Goal: Information Seeking & Learning: Understand process/instructions

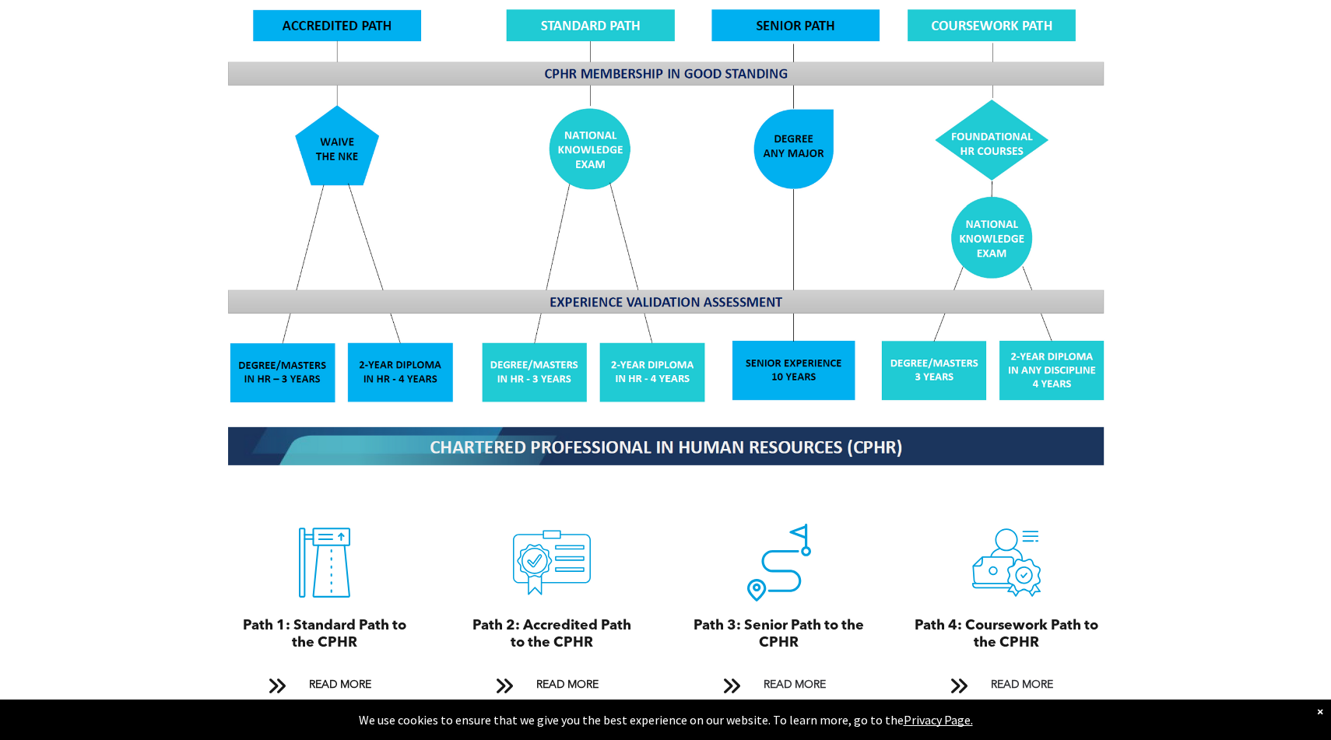
scroll to position [1168, 0]
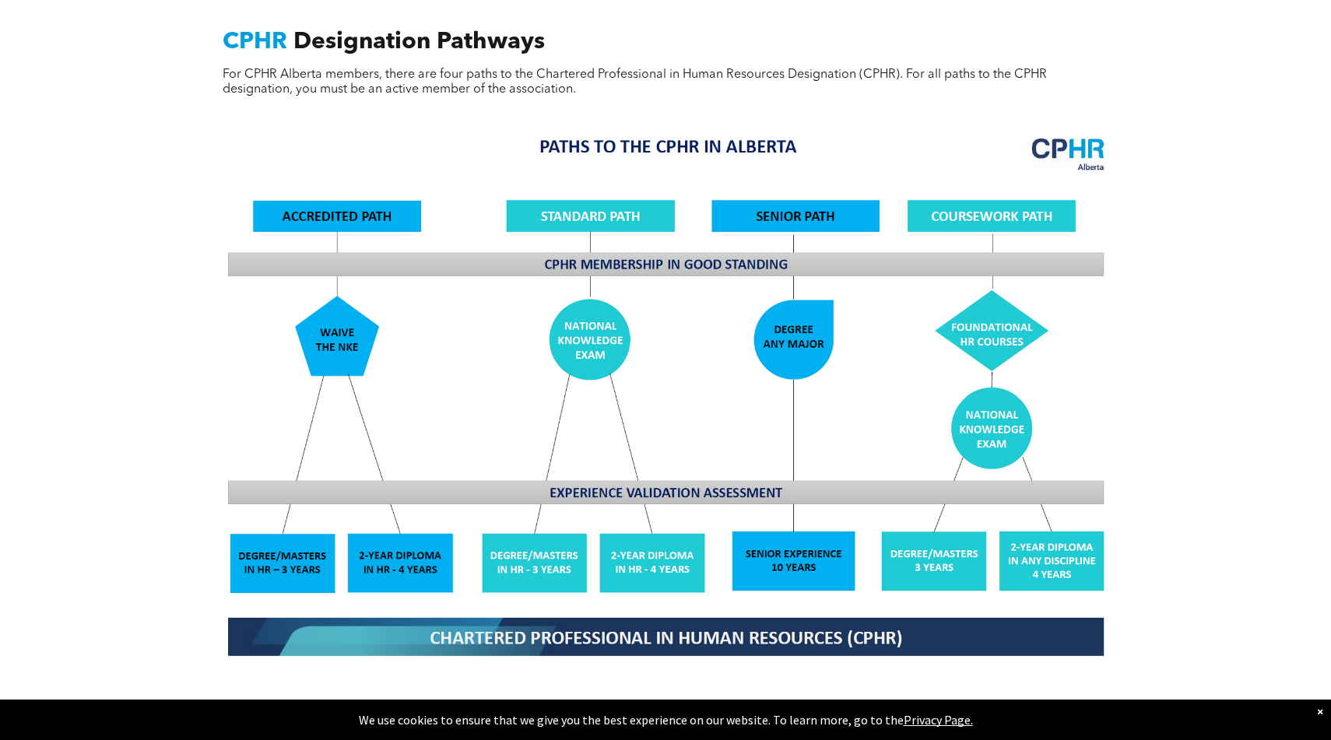
click at [992, 325] on img at bounding box center [665, 396] width 901 height 542
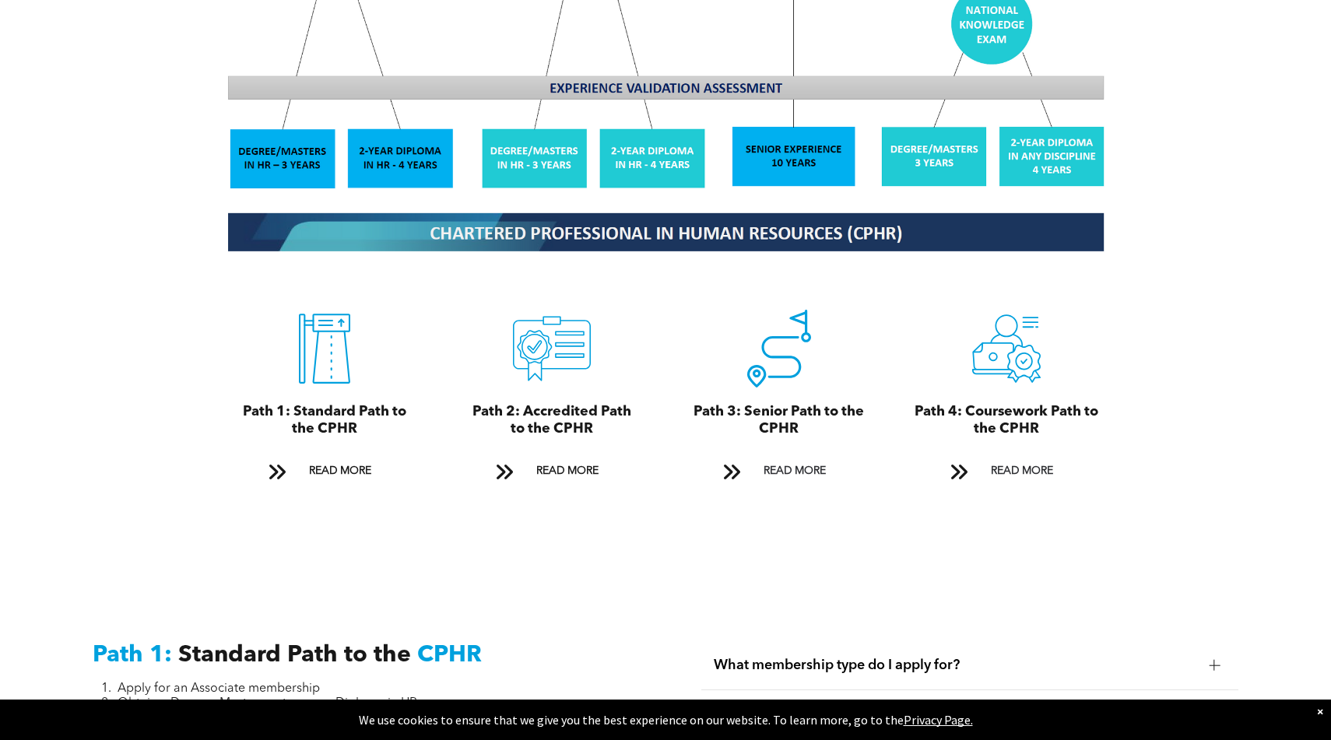
scroll to position [1575, 0]
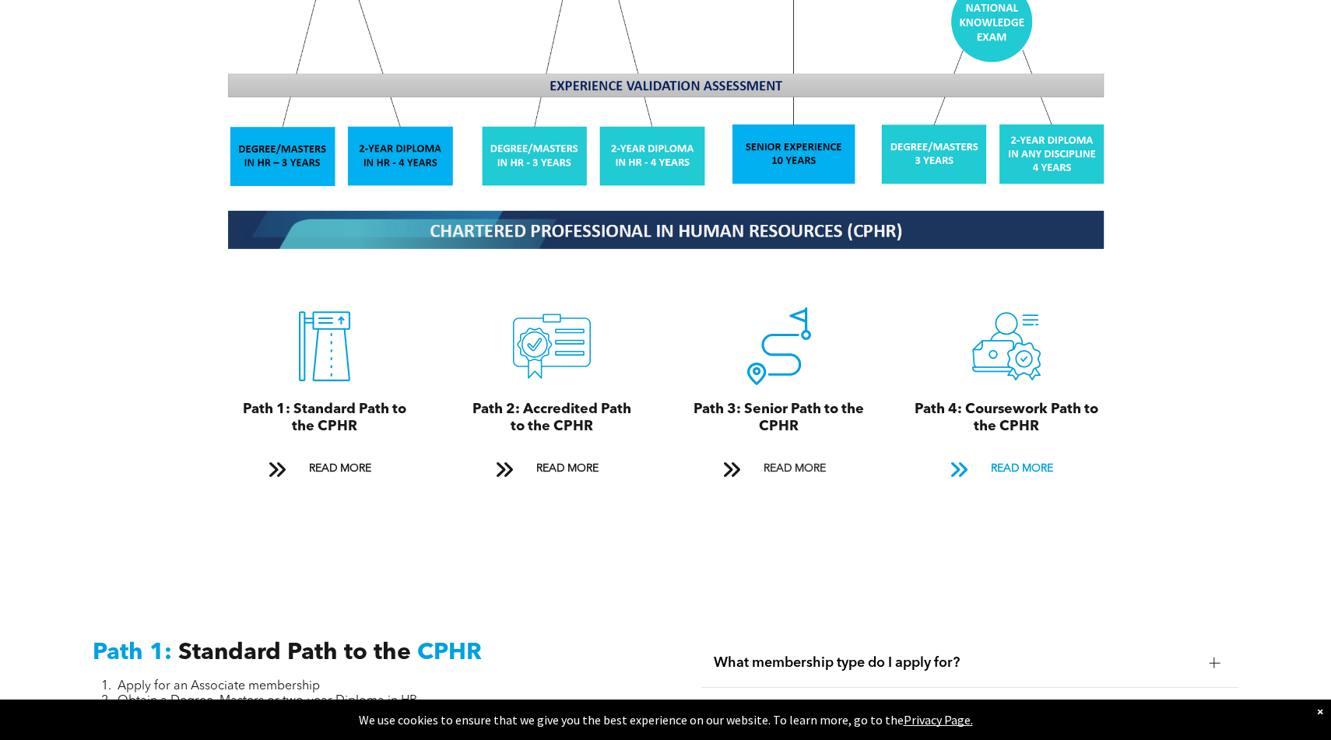
click at [1006, 454] on span "READ MORE" at bounding box center [1021, 468] width 73 height 29
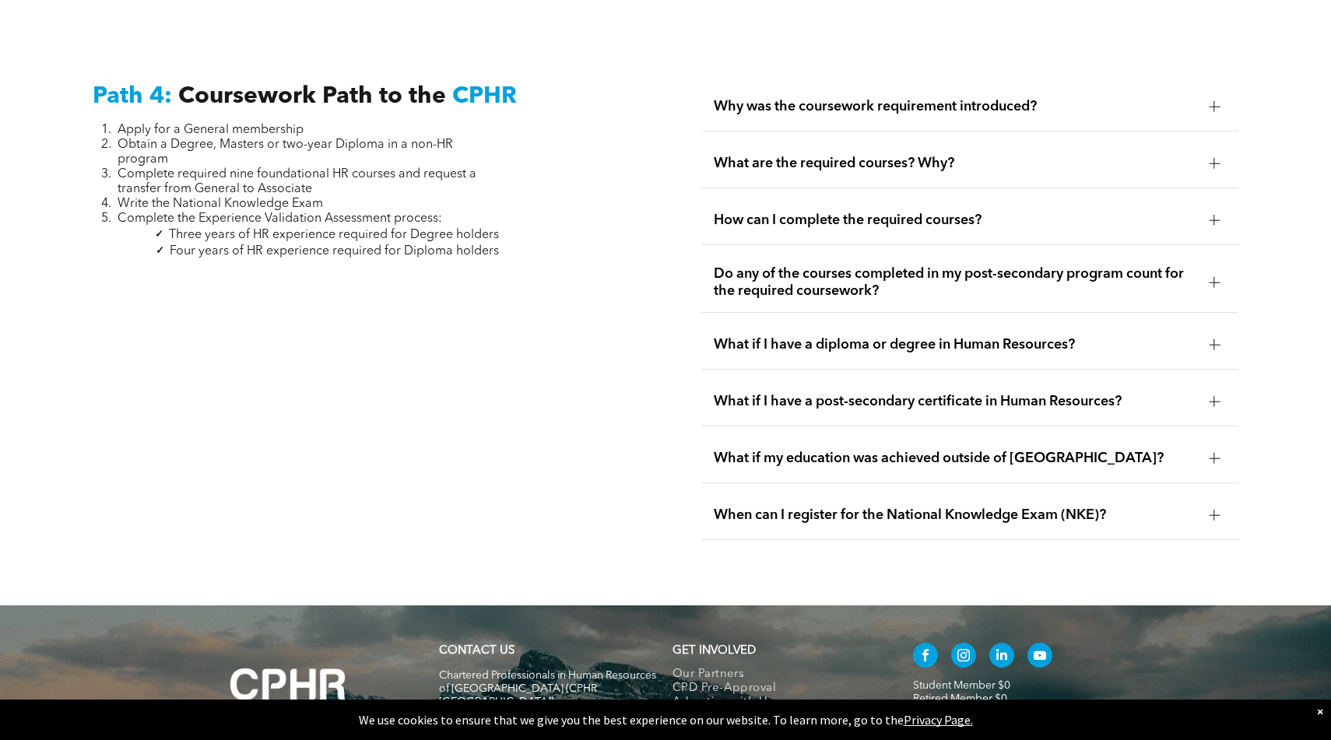
scroll to position [4603, 0]
click at [854, 154] on span "What are the required courses? Why?" at bounding box center [955, 162] width 482 height 17
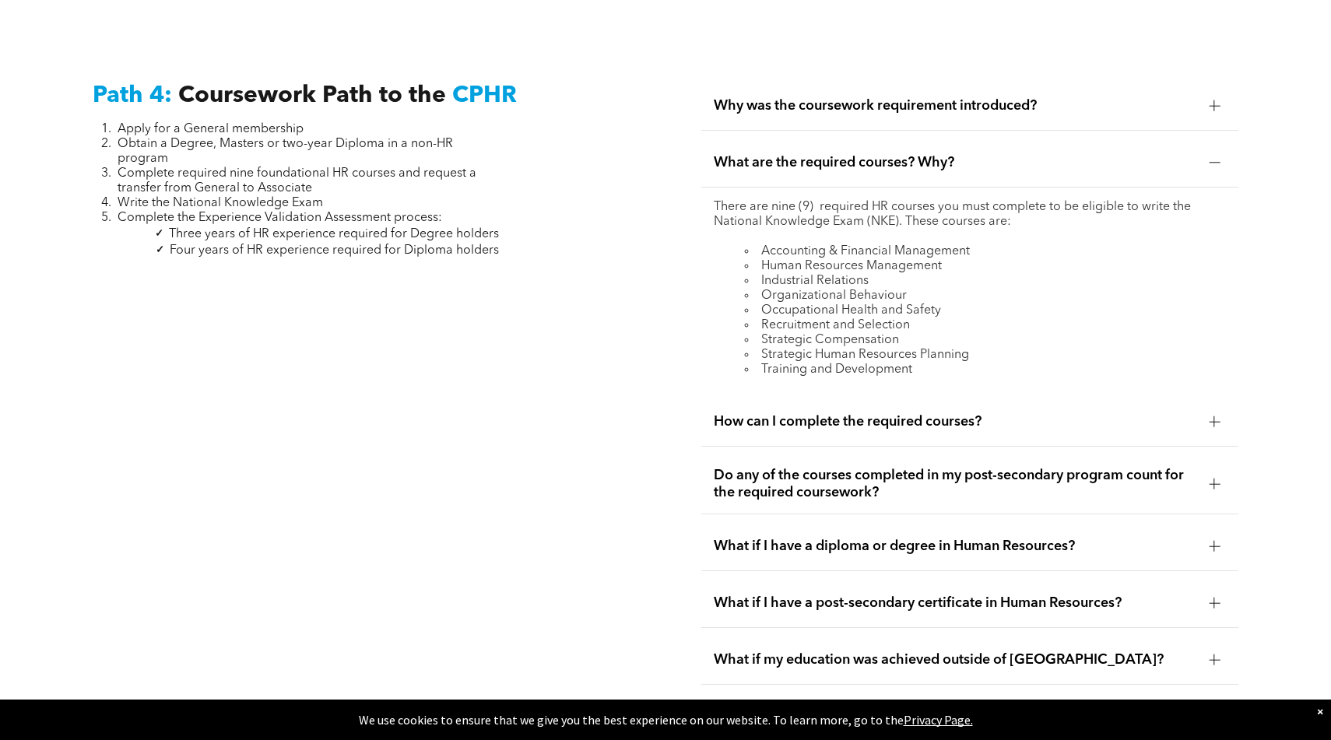
click at [845, 259] on li "Human Resources Management" at bounding box center [985, 266] width 481 height 15
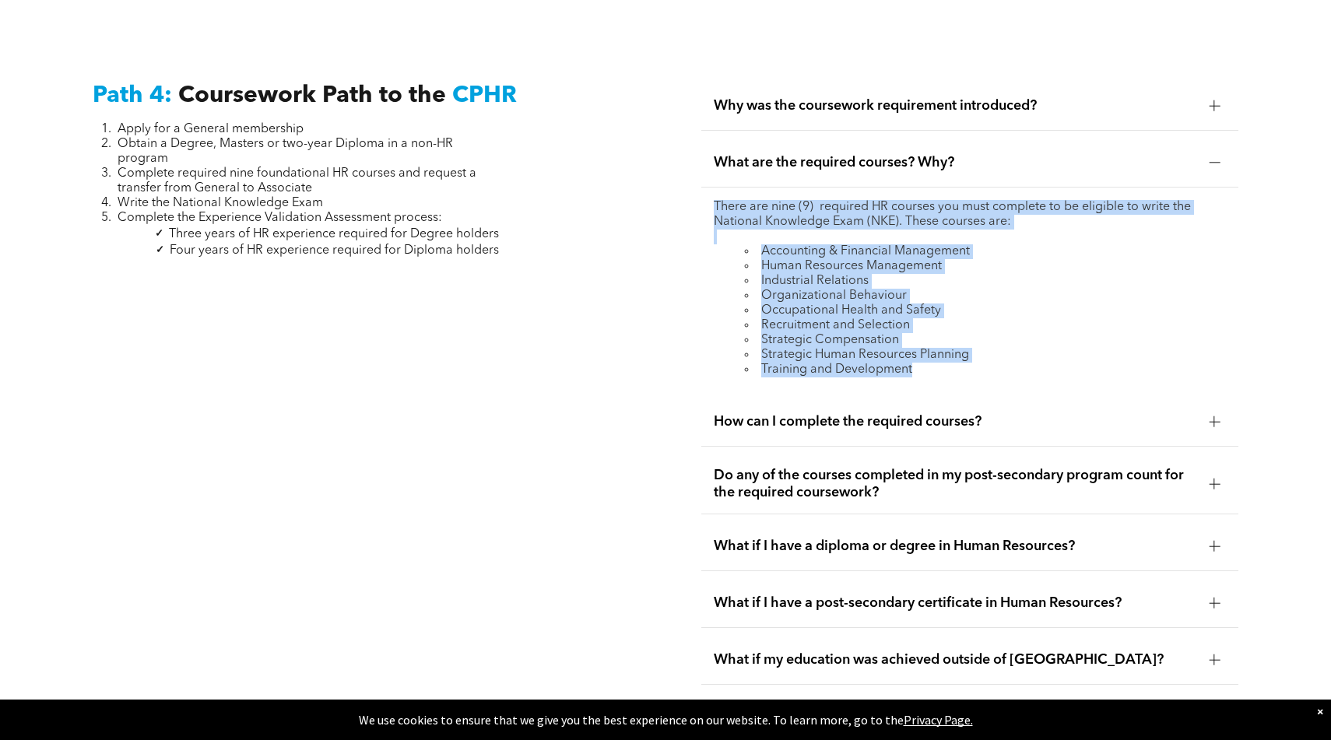
drag, startPoint x: 717, startPoint y: 182, endPoint x: 925, endPoint y: 351, distance: 268.3
click at [925, 351] on div "There are nine (9) required HR courses you must complete to be eligible to writ…" at bounding box center [969, 289] width 537 height 202
copy div "There are nine (9) required HR courses you must complete to be eligible to writ…"
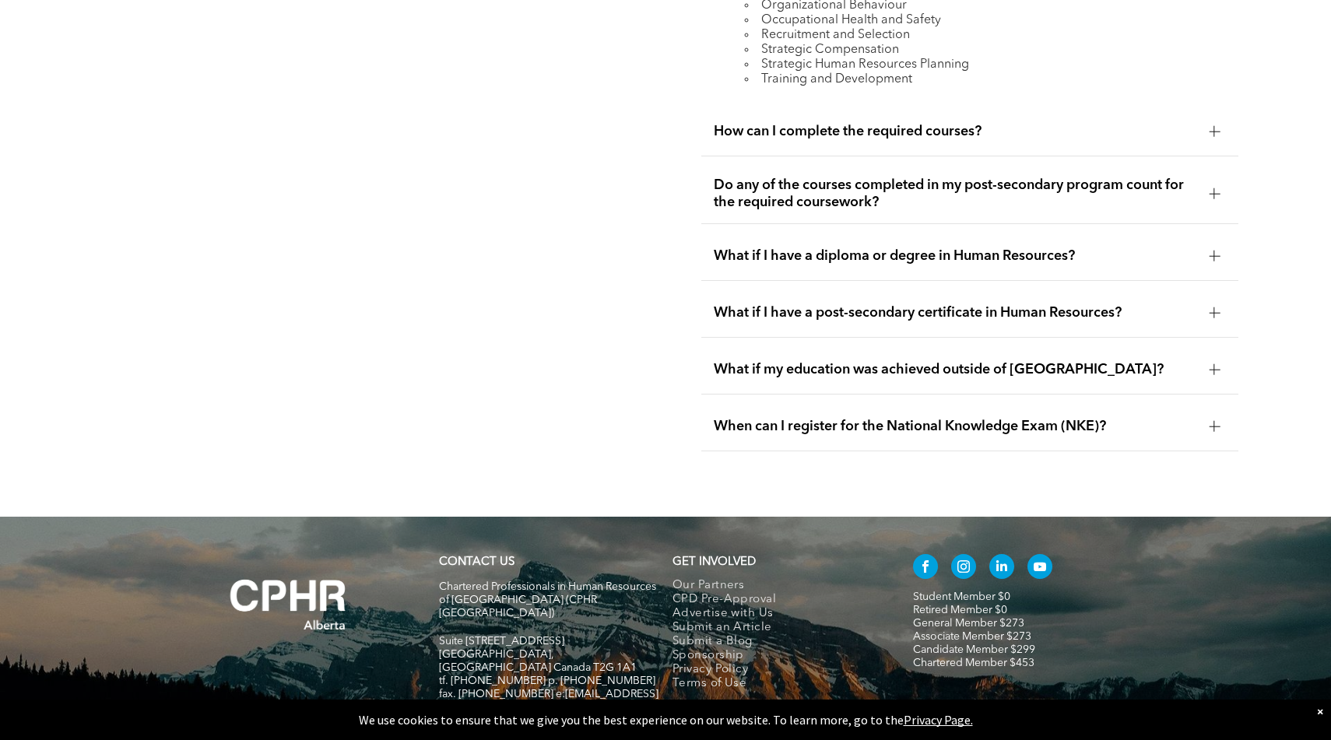
click at [765, 177] on span "Do any of the courses completed in my post-secondary program count for the requ…" at bounding box center [955, 194] width 482 height 34
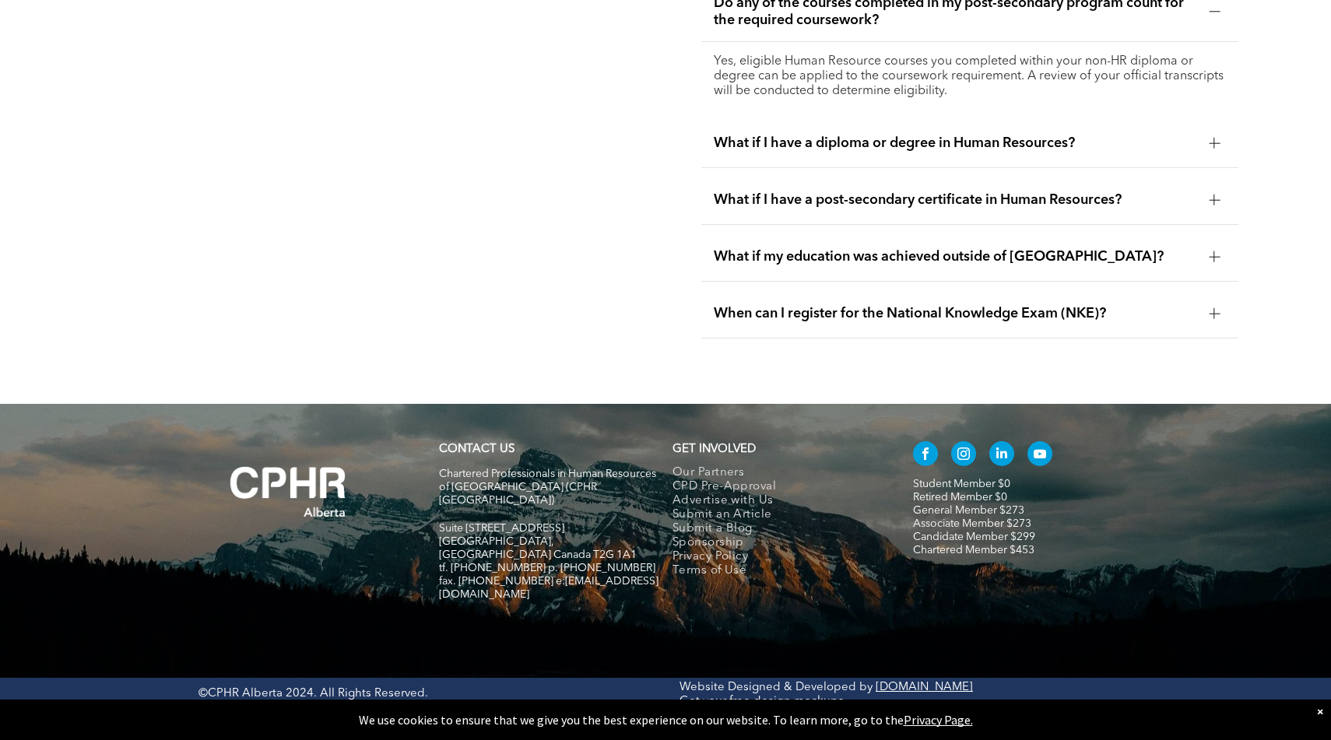
scroll to position [4819, 0]
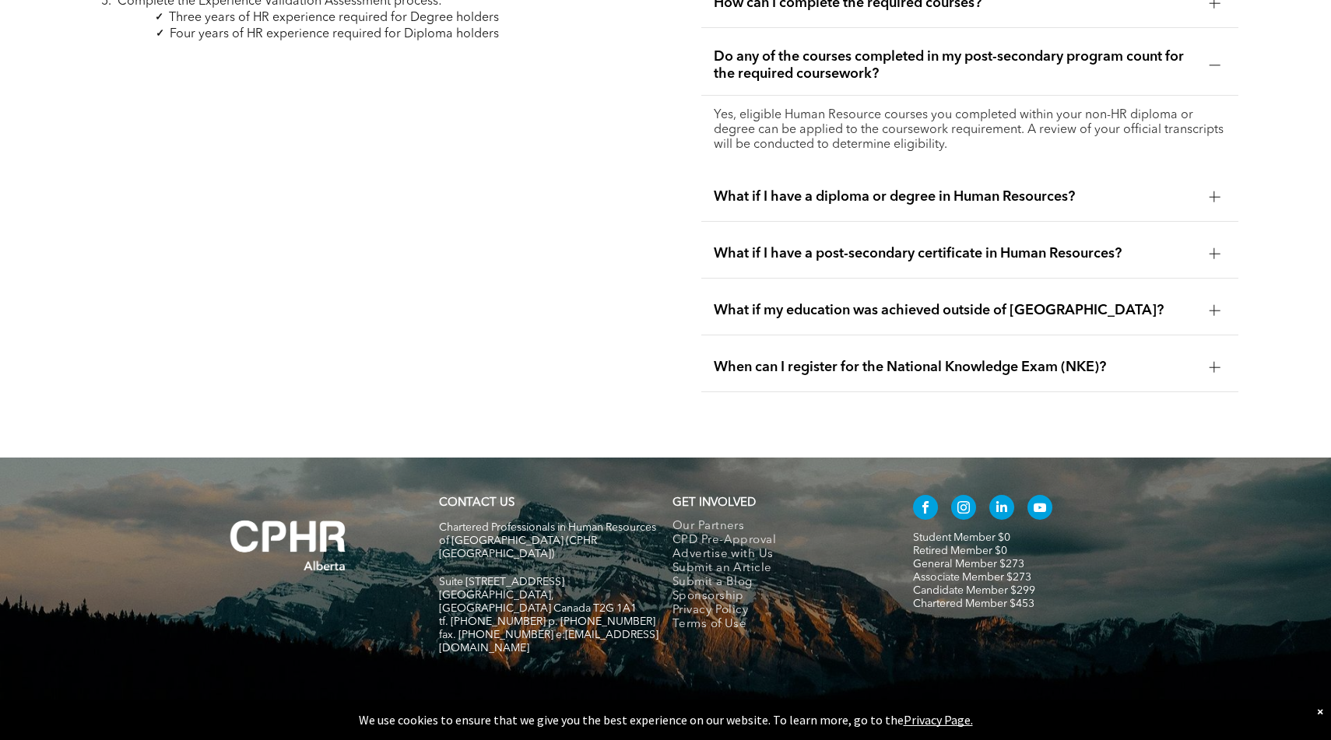
click at [757, 188] on span "What if I have a diploma or degree in Human Resources?" at bounding box center [955, 196] width 482 height 17
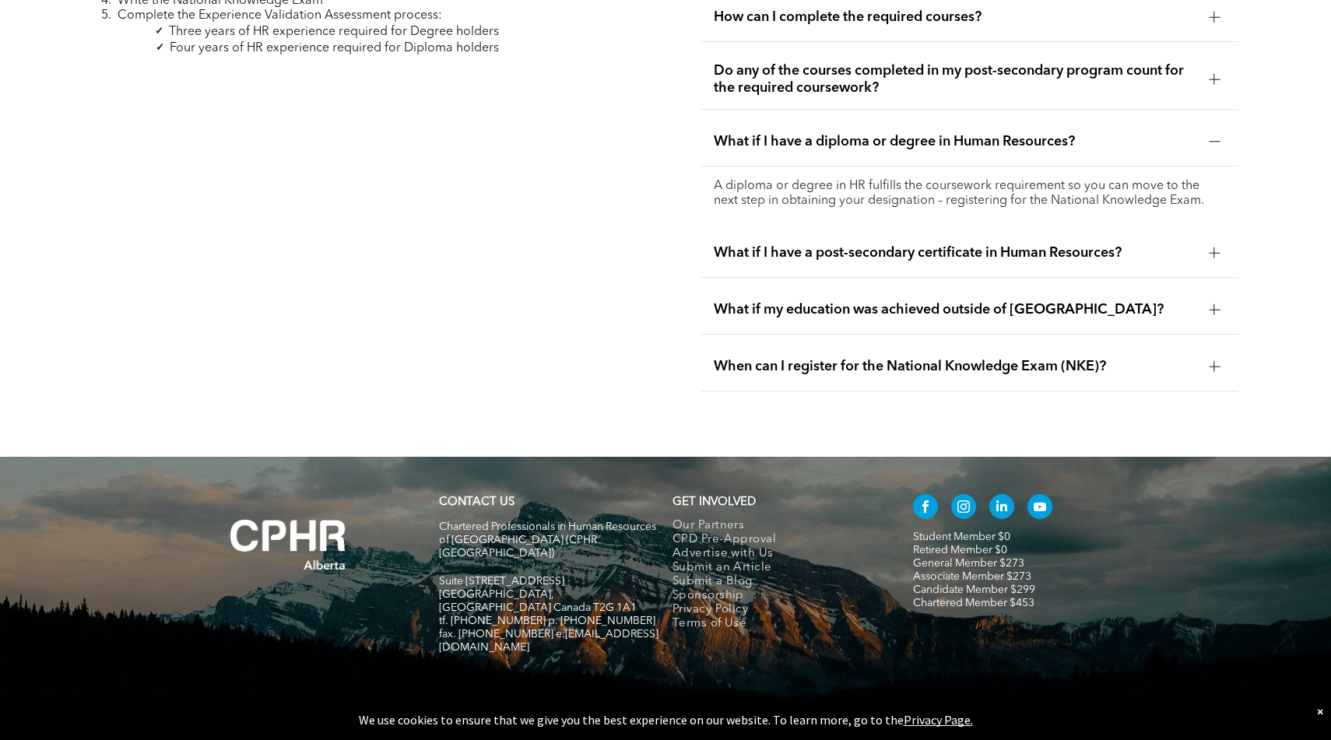
scroll to position [4805, 0]
click at [746, 139] on div "What if I have a diploma or degree in Human Resources?" at bounding box center [969, 142] width 537 height 49
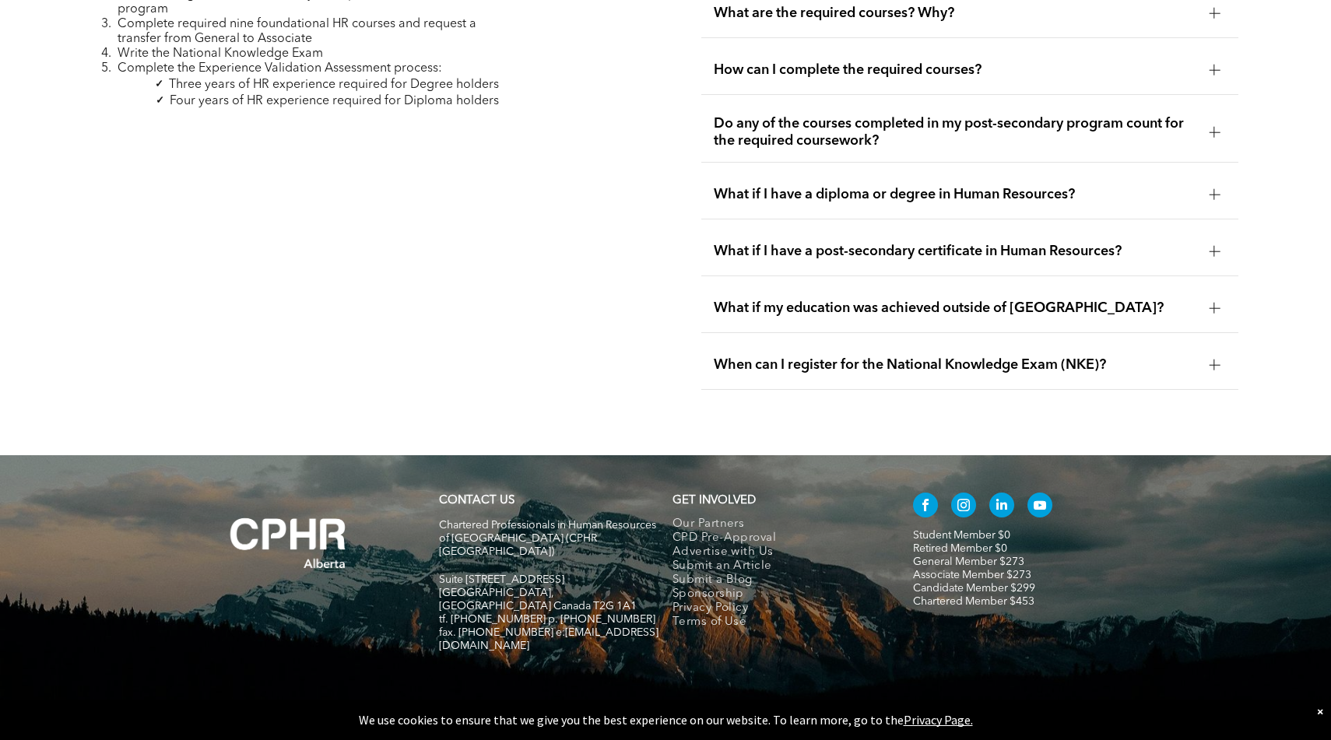
scroll to position [4750, 0]
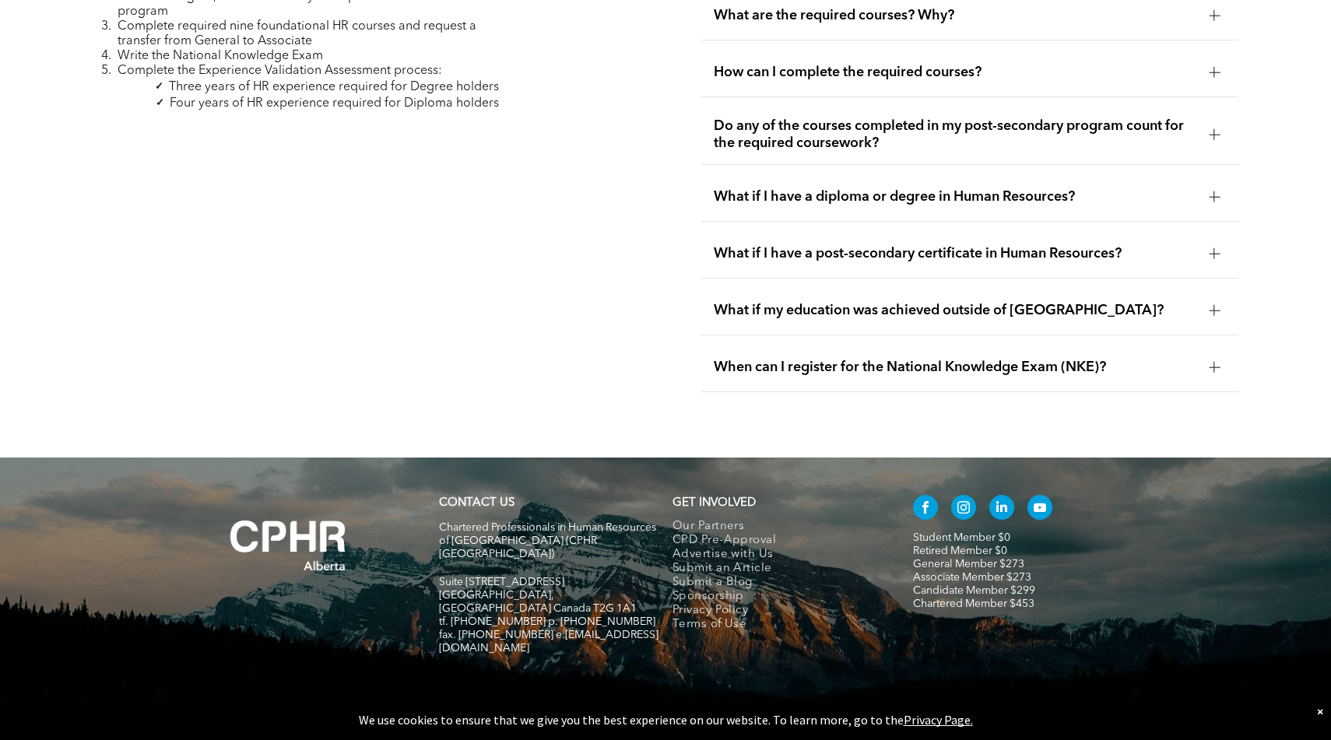
click at [763, 245] on span "What if I have a post-secondary certificate in Human Resources?" at bounding box center [955, 253] width 482 height 17
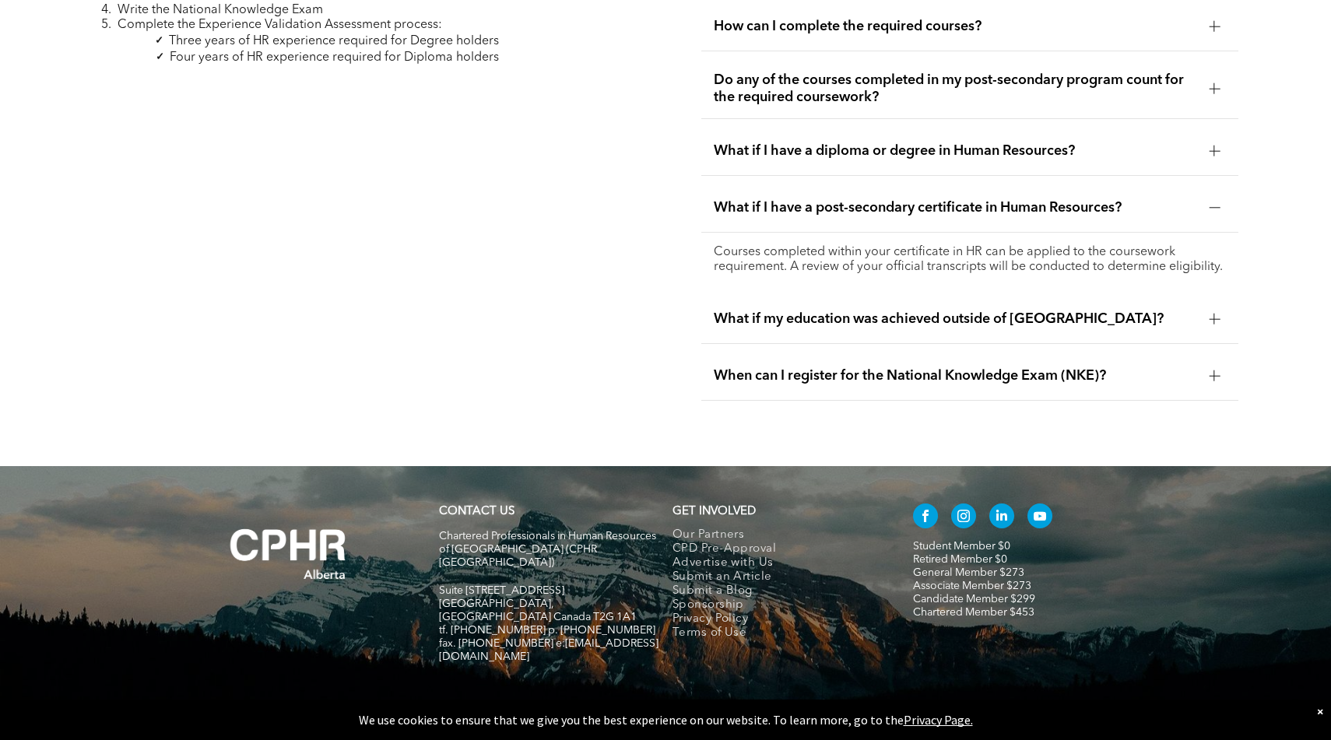
scroll to position [4799, 0]
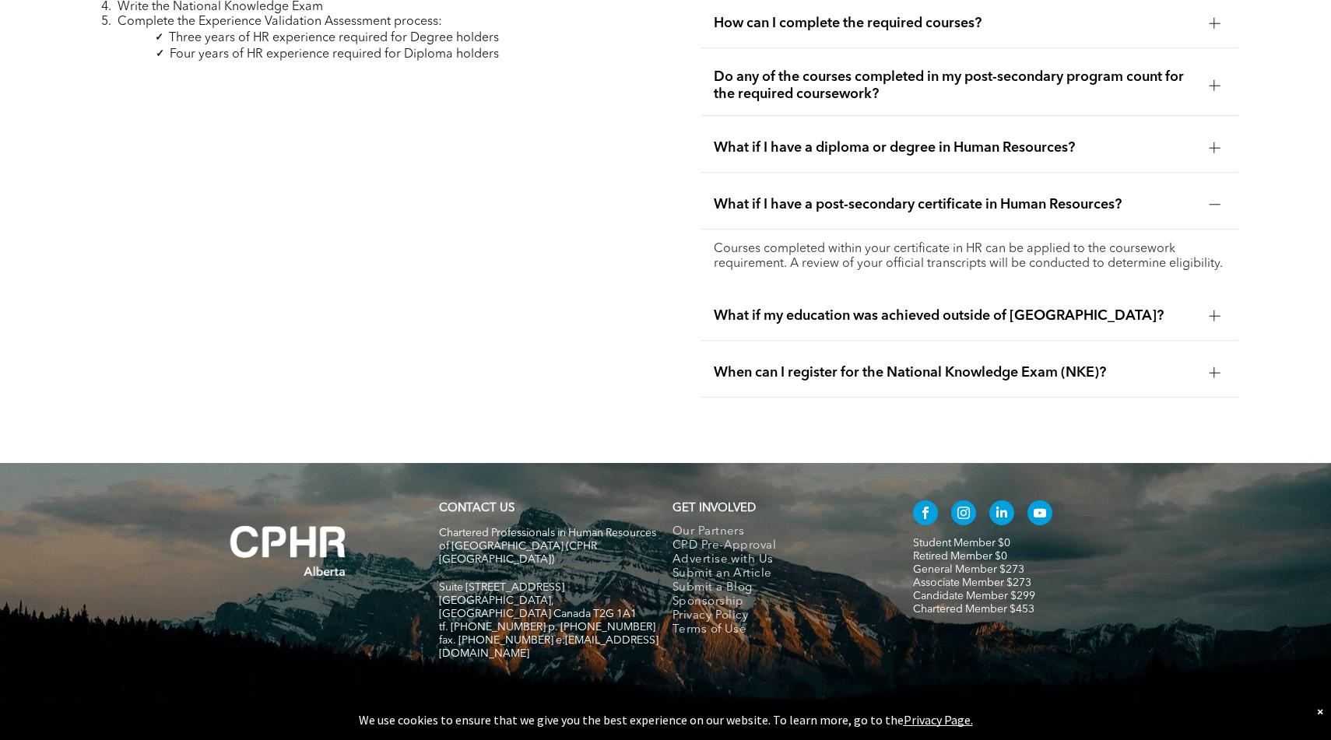
click at [775, 307] on span "What if my education was achieved outside of [GEOGRAPHIC_DATA]?" at bounding box center [955, 315] width 482 height 17
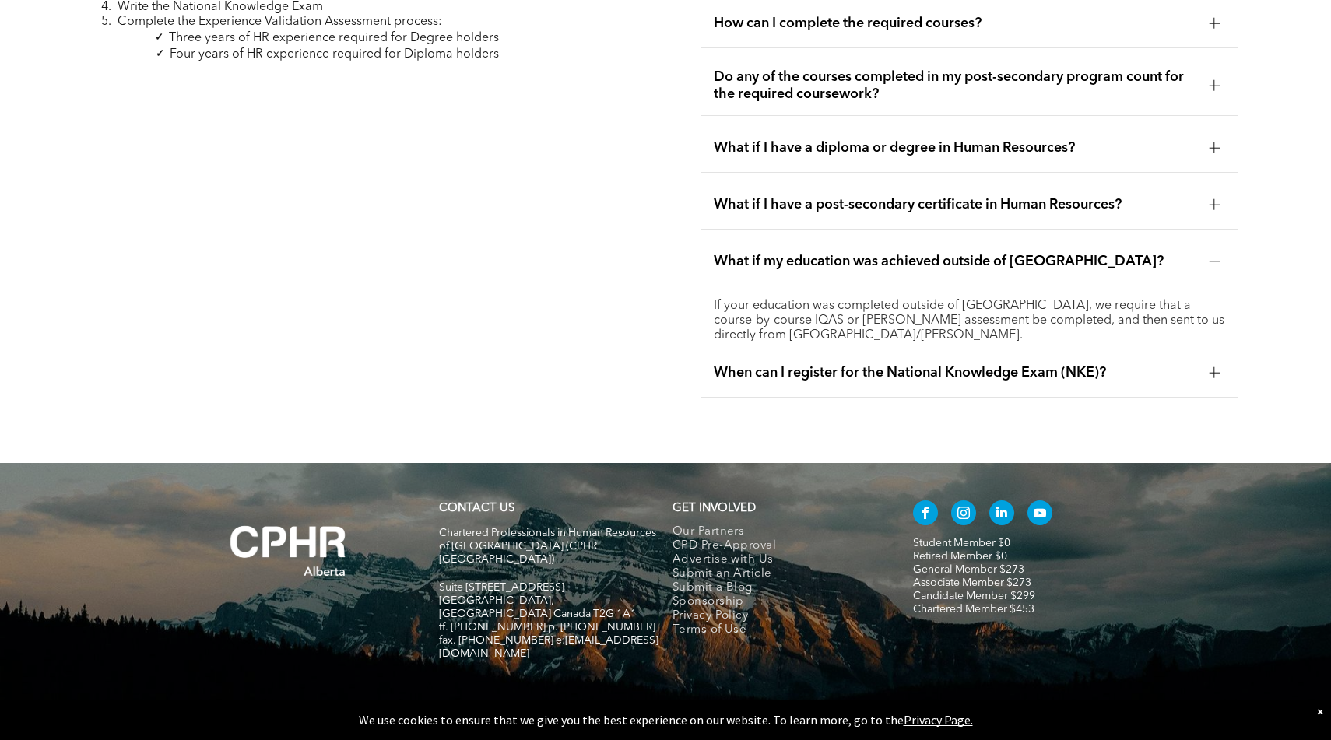
click at [768, 363] on div "When can I register for the National Knowledge Exam (NKE)?" at bounding box center [969, 373] width 537 height 49
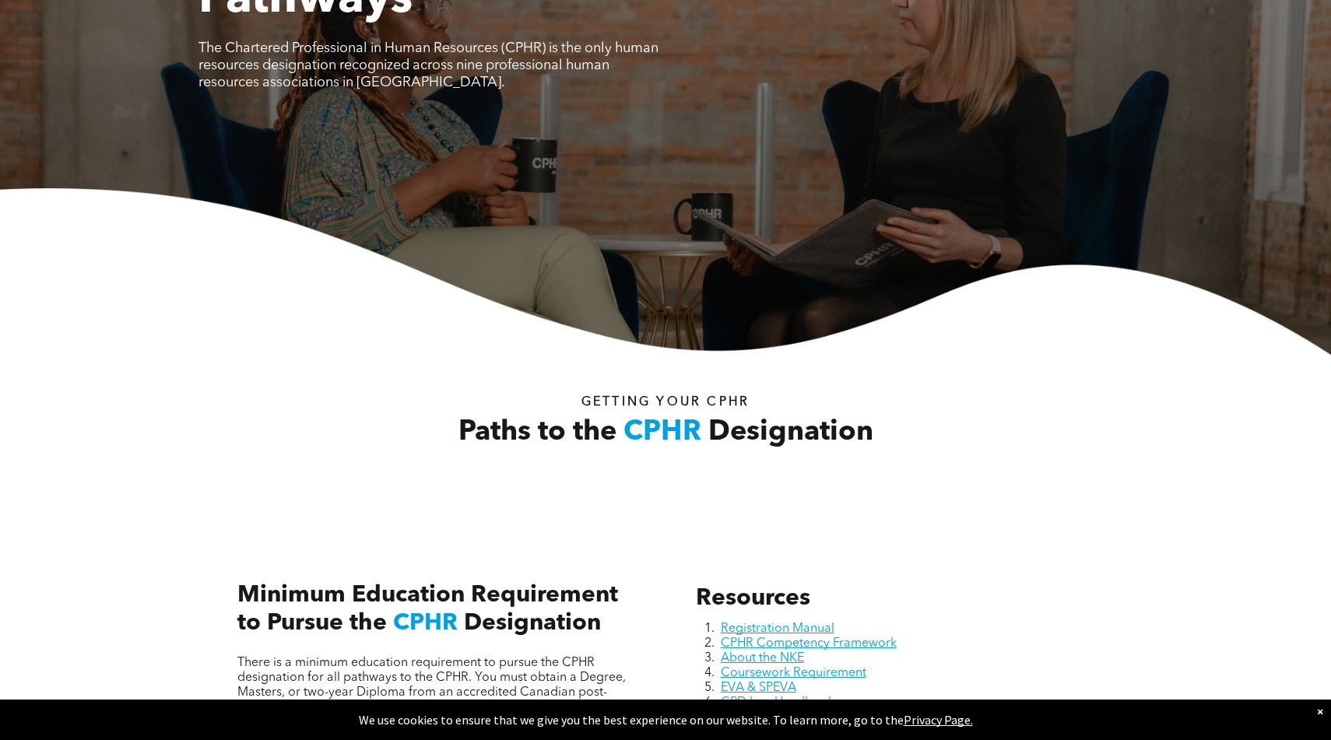
scroll to position [0, 0]
